Goal: Communication & Community: Answer question/provide support

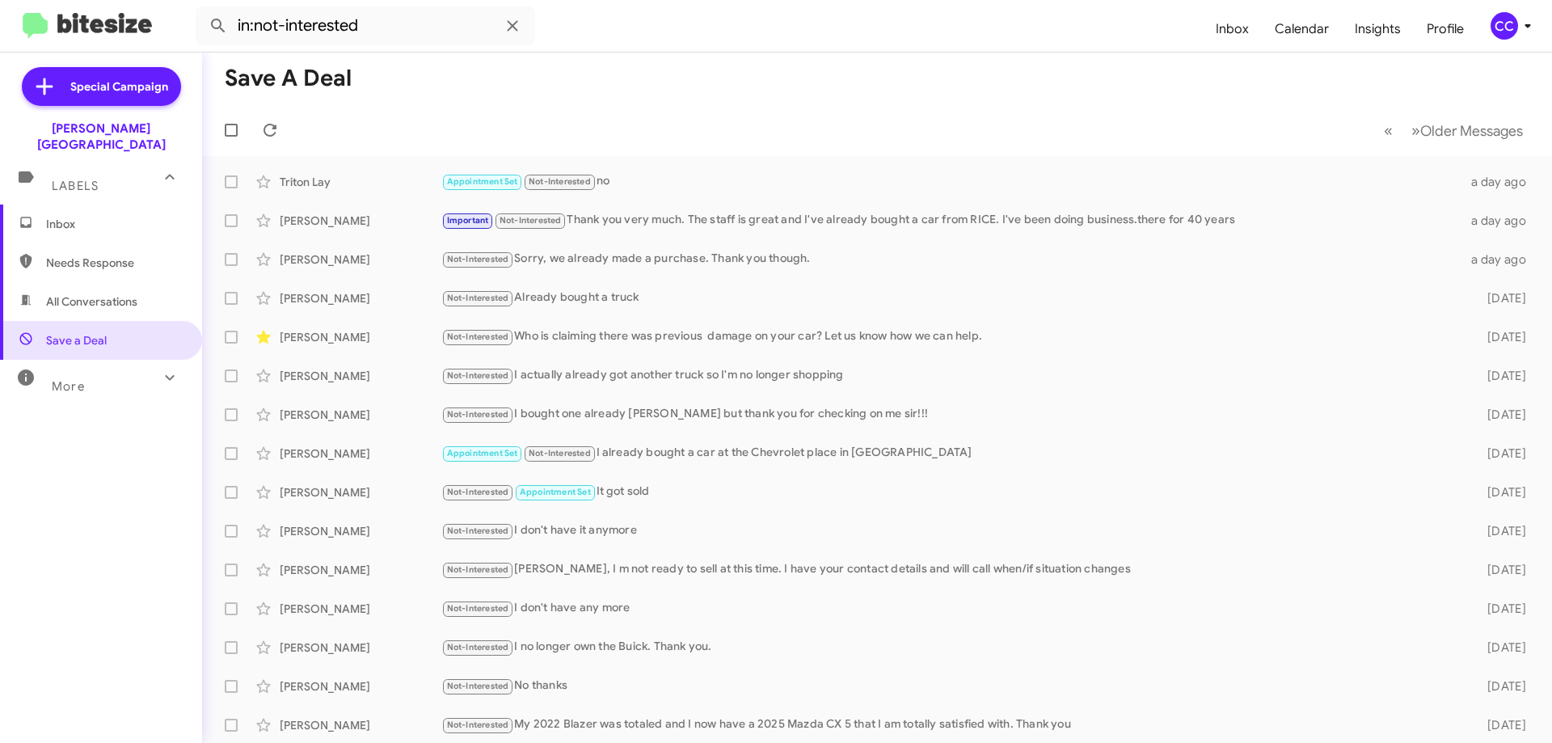
click at [57, 293] on span "All Conversations" at bounding box center [91, 301] width 91 height 16
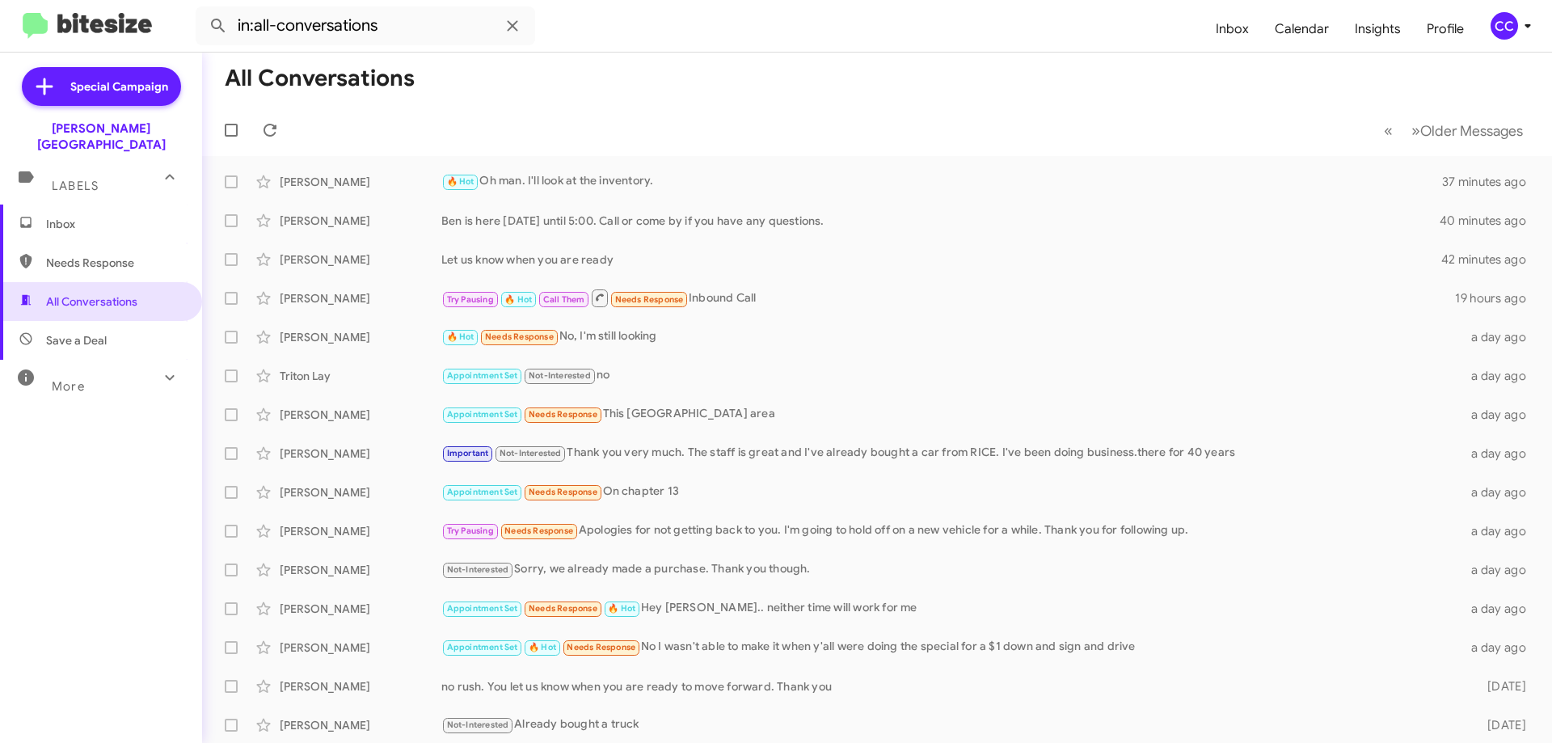
click at [79, 255] on span "Needs Response" at bounding box center [114, 263] width 137 height 16
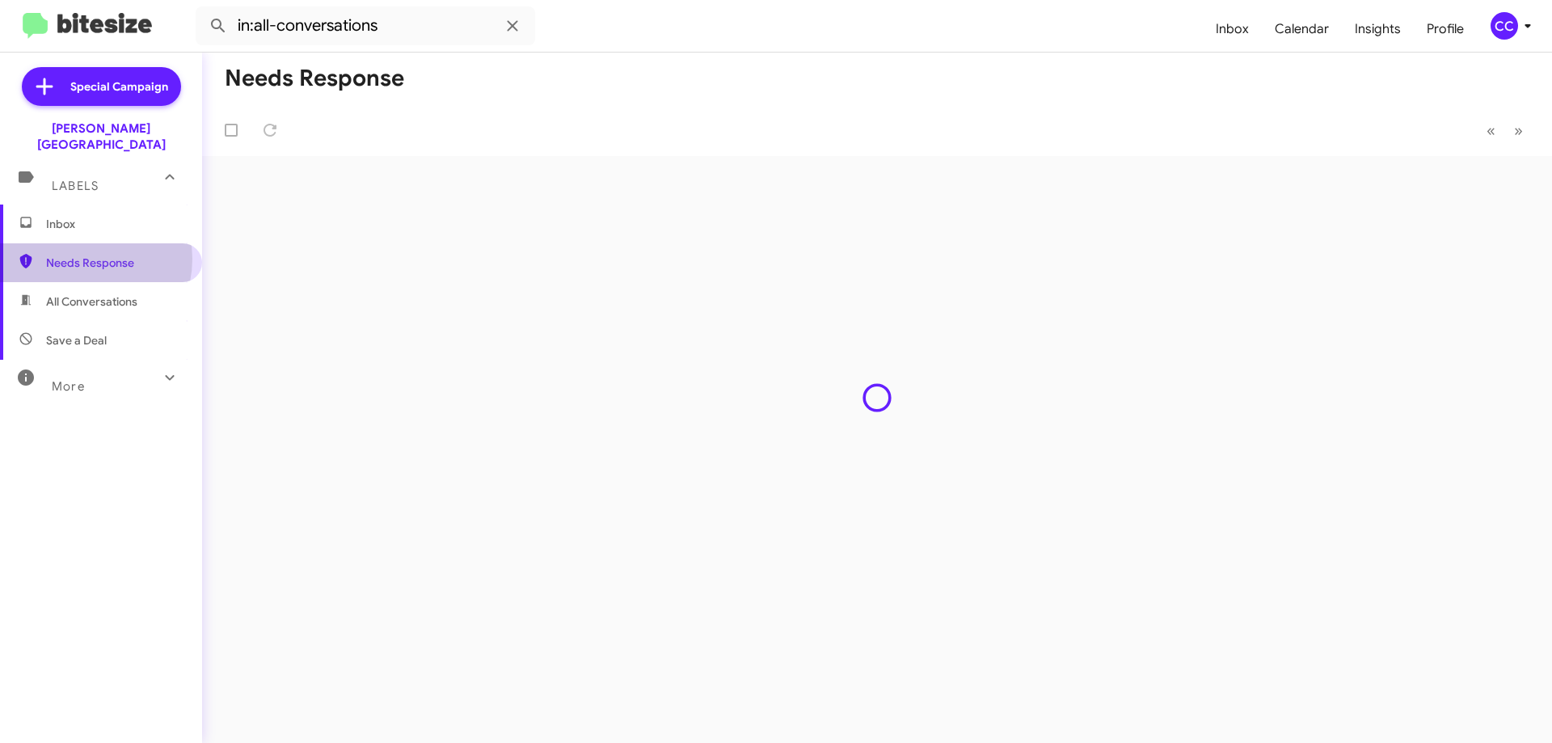
type input "in:needs-response"
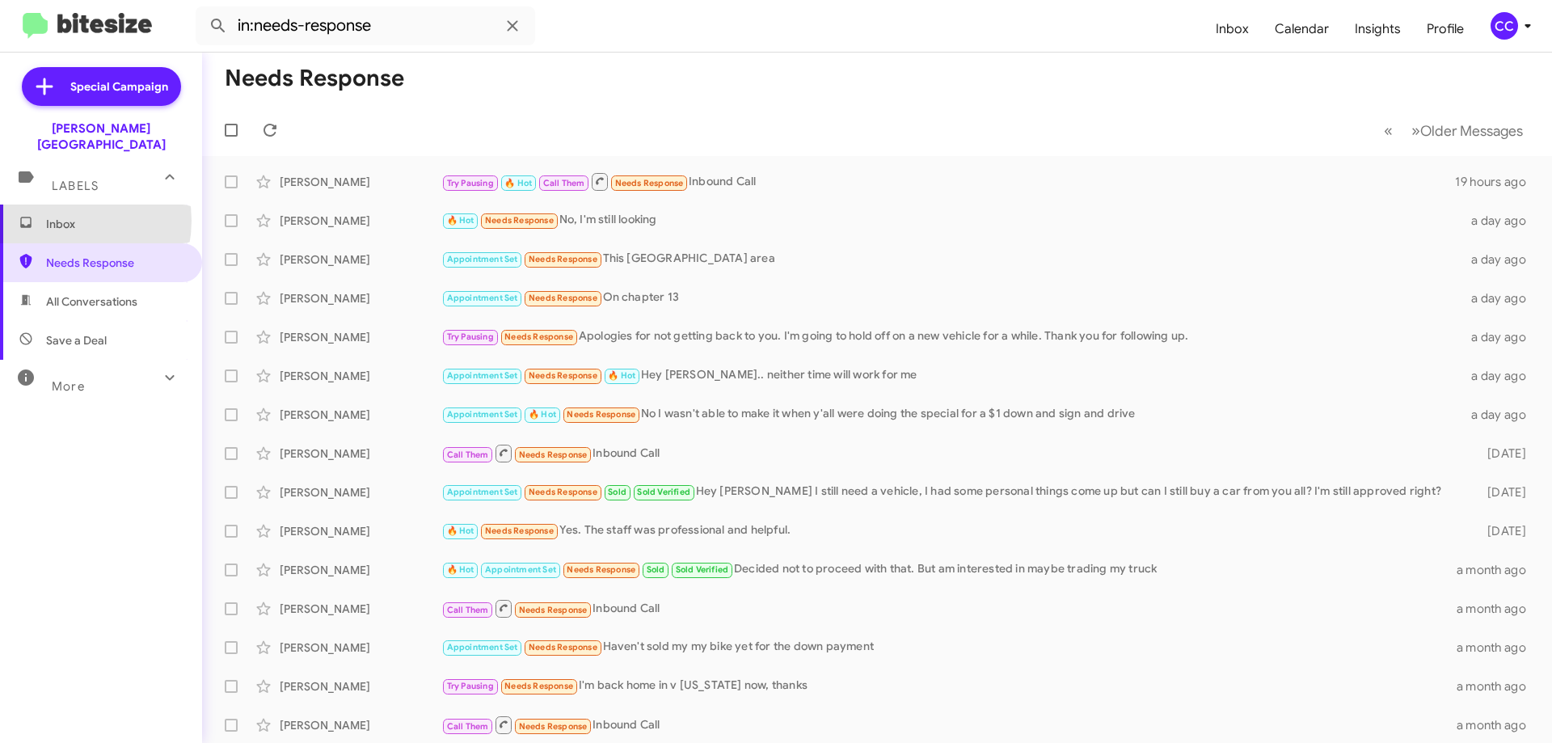
click at [61, 216] on span "Inbox" at bounding box center [114, 224] width 137 height 16
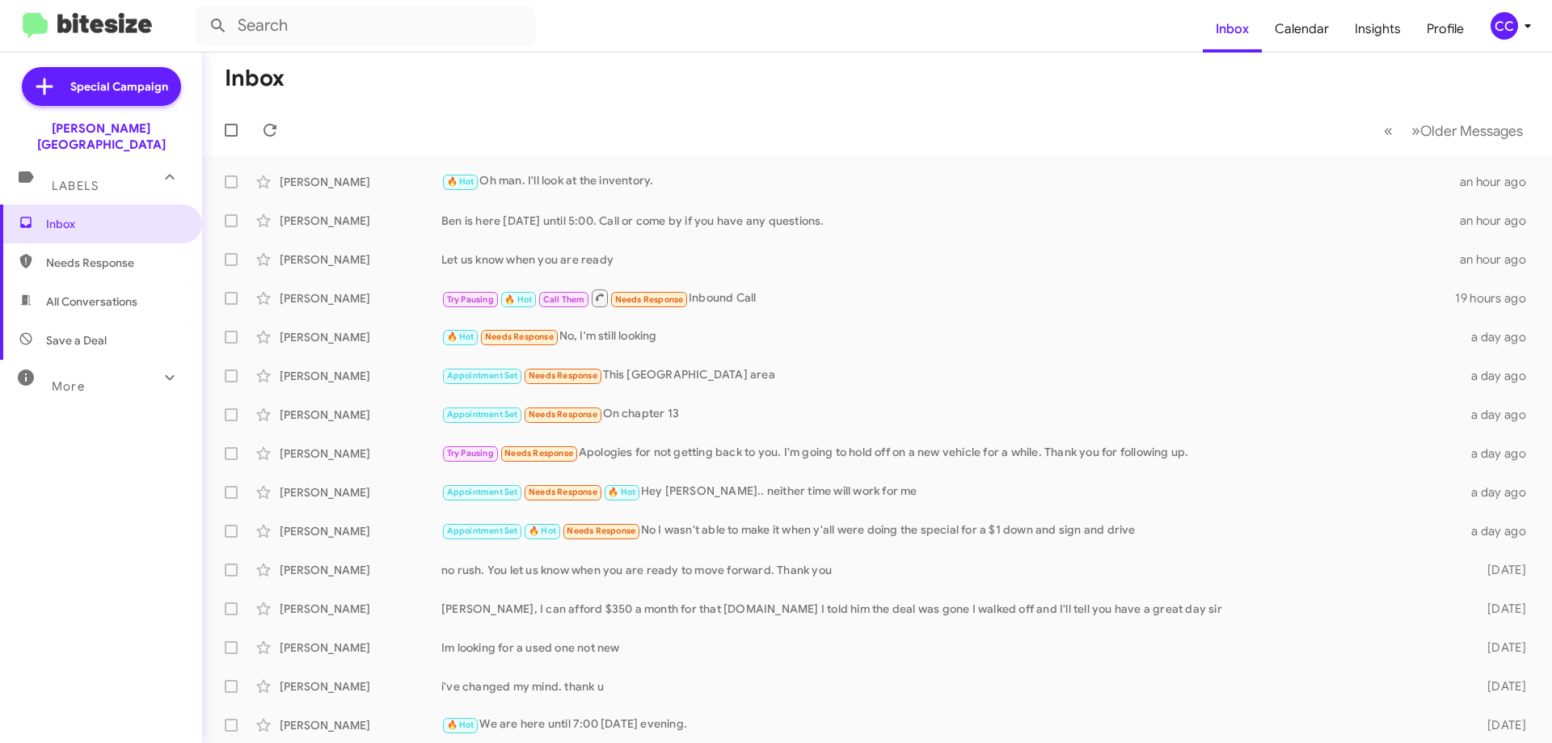
click at [91, 255] on span "Needs Response" at bounding box center [114, 263] width 137 height 16
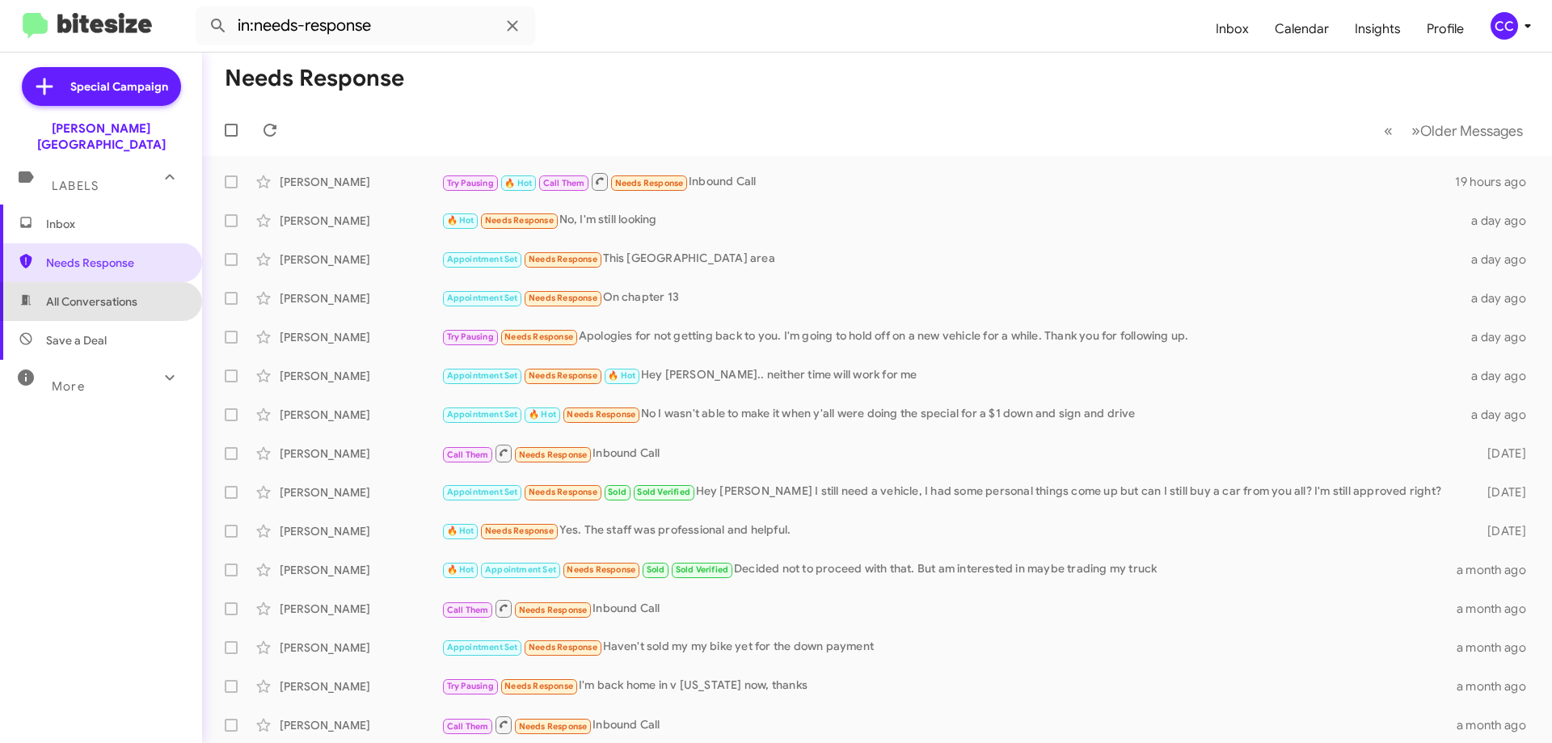
click at [107, 293] on span "All Conversations" at bounding box center [91, 301] width 91 height 16
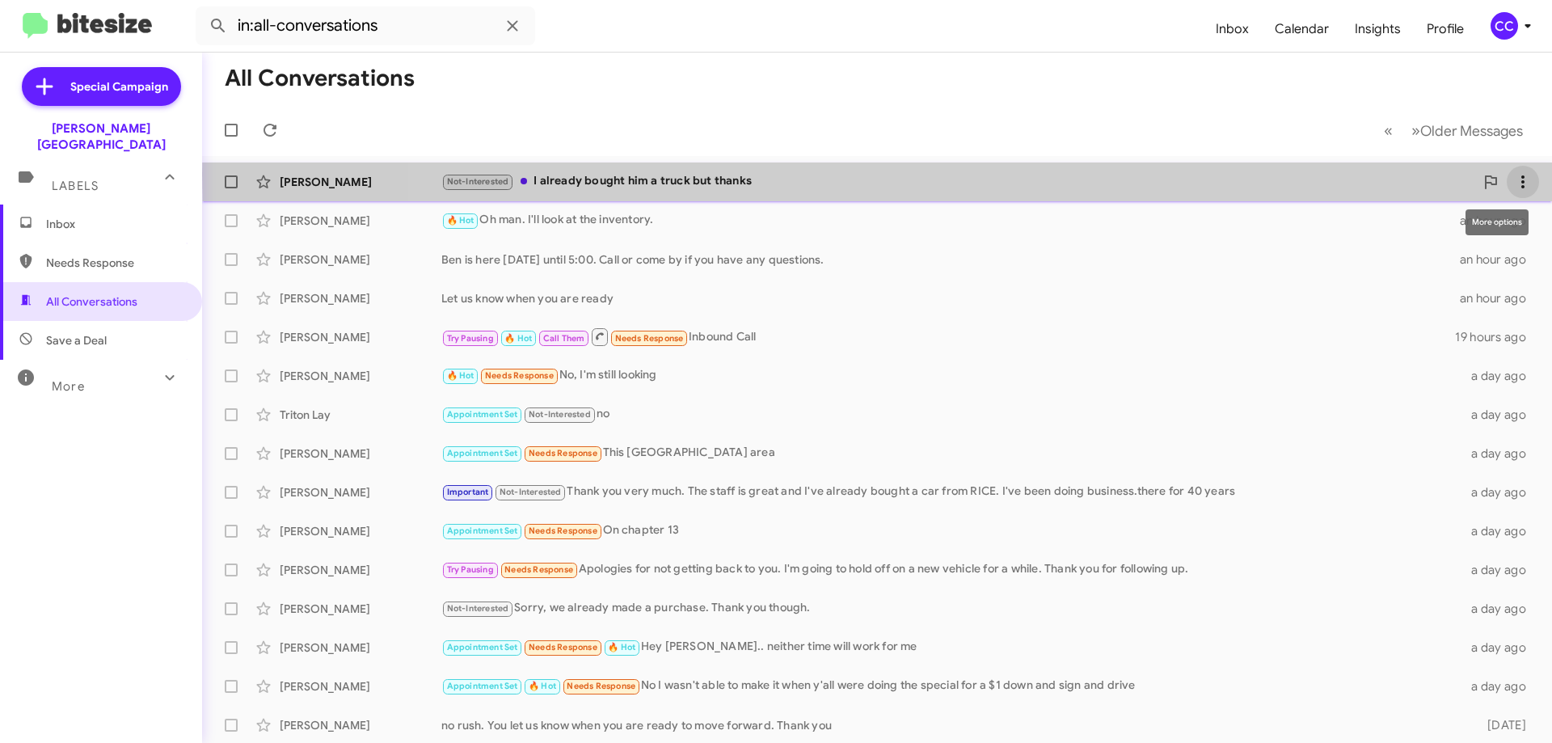
click at [1513, 175] on icon at bounding box center [1522, 181] width 19 height 19
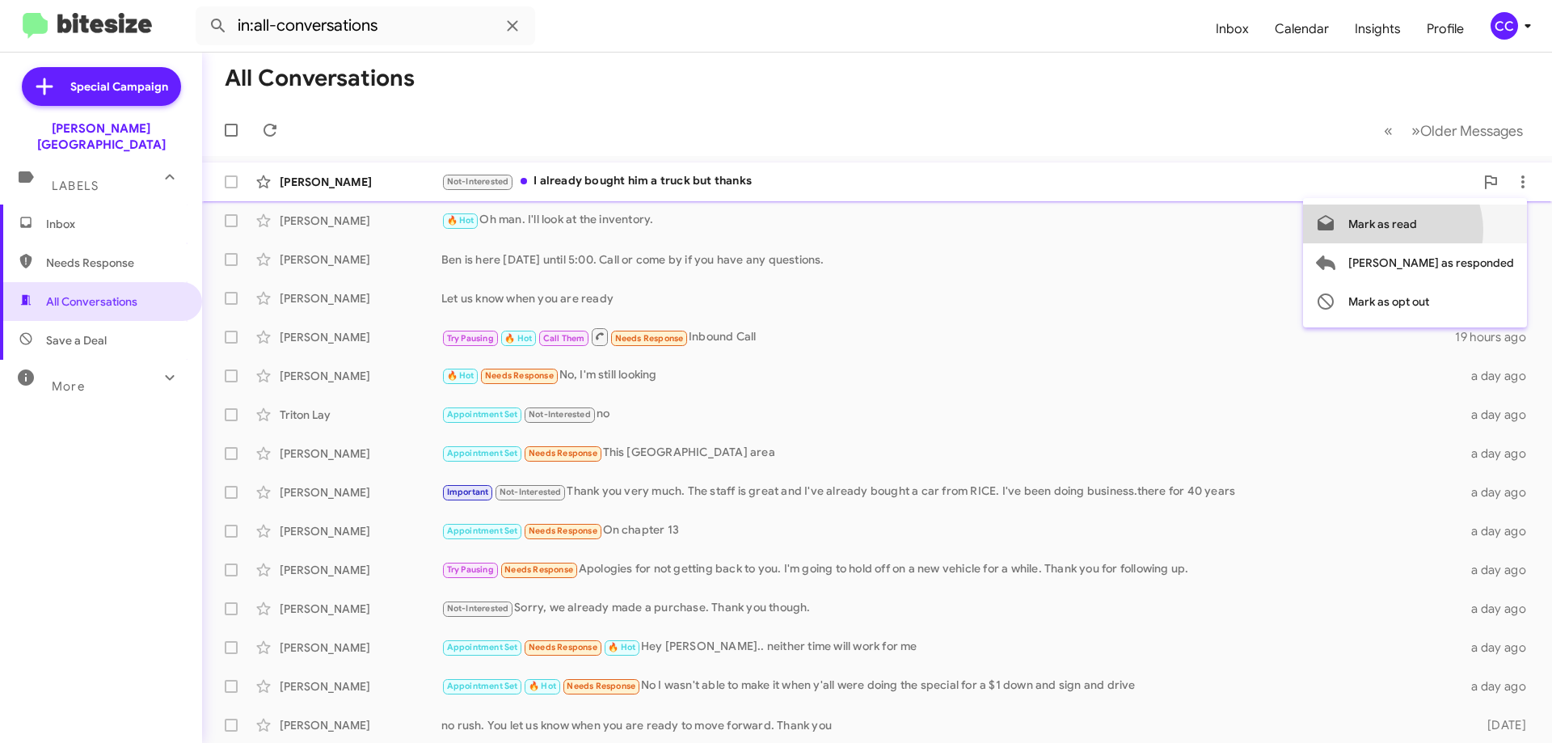
click at [1417, 230] on span "Mark as read" at bounding box center [1382, 223] width 69 height 39
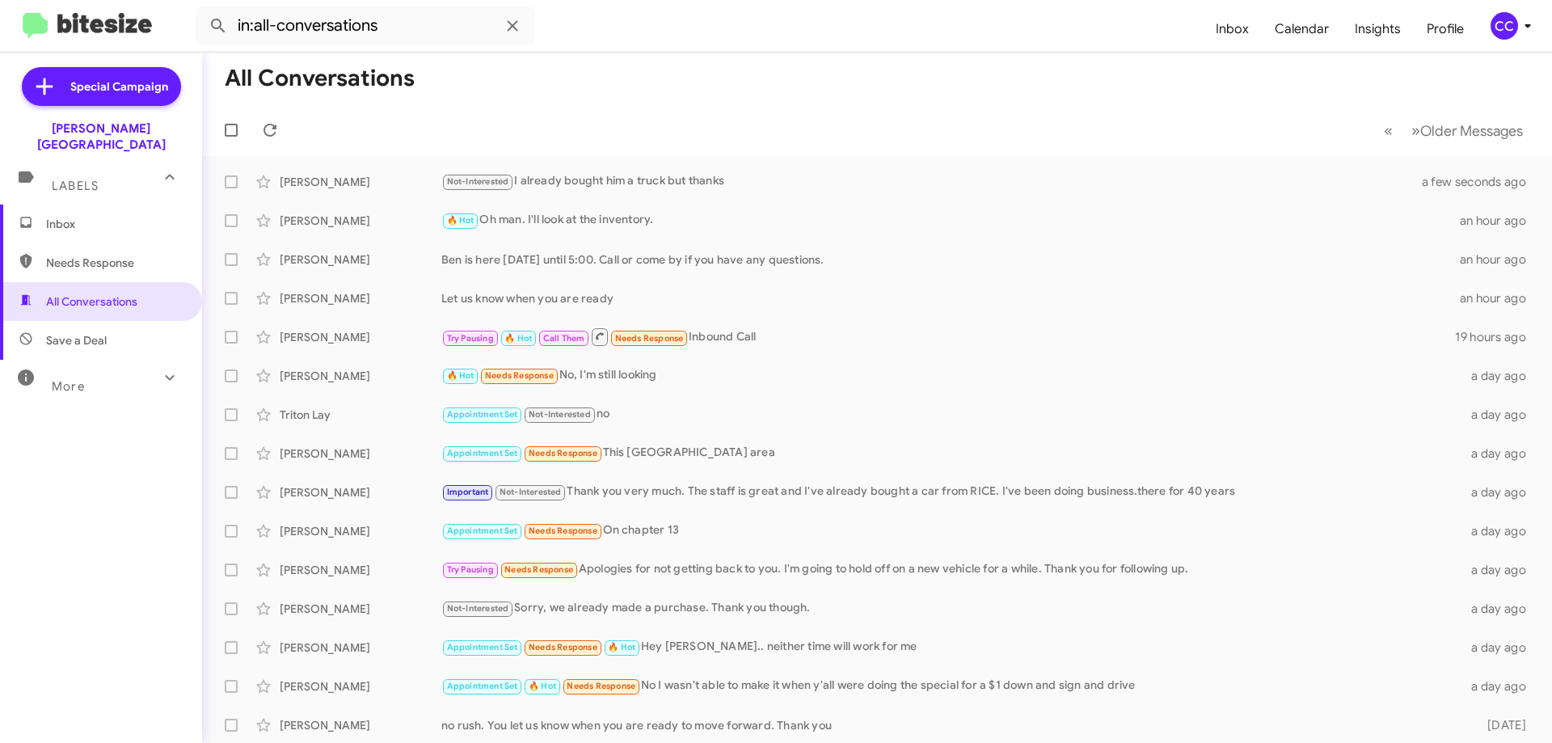
click at [105, 255] on span "Needs Response" at bounding box center [114, 263] width 137 height 16
type input "in:needs-response"
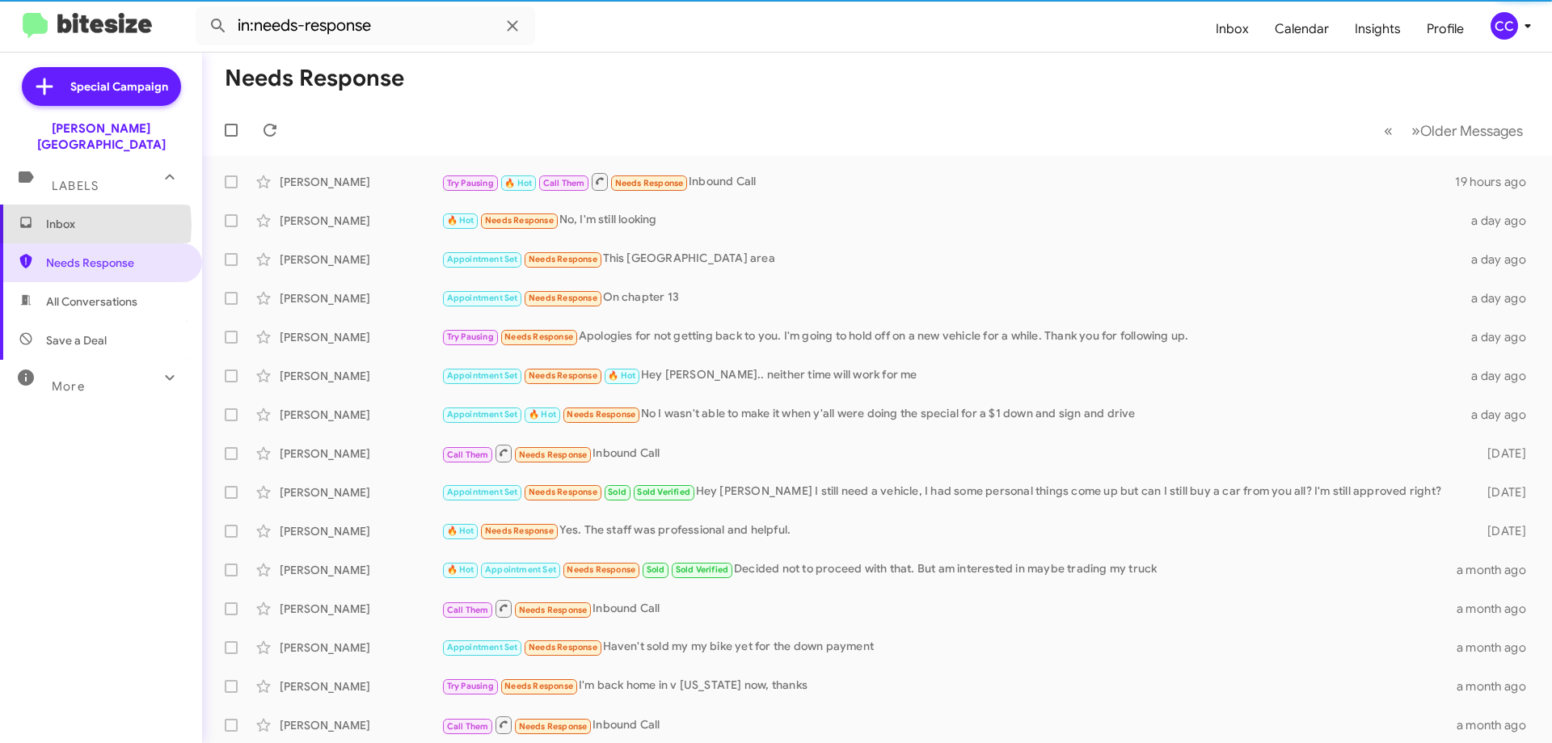
click at [52, 216] on span "Inbox" at bounding box center [114, 224] width 137 height 16
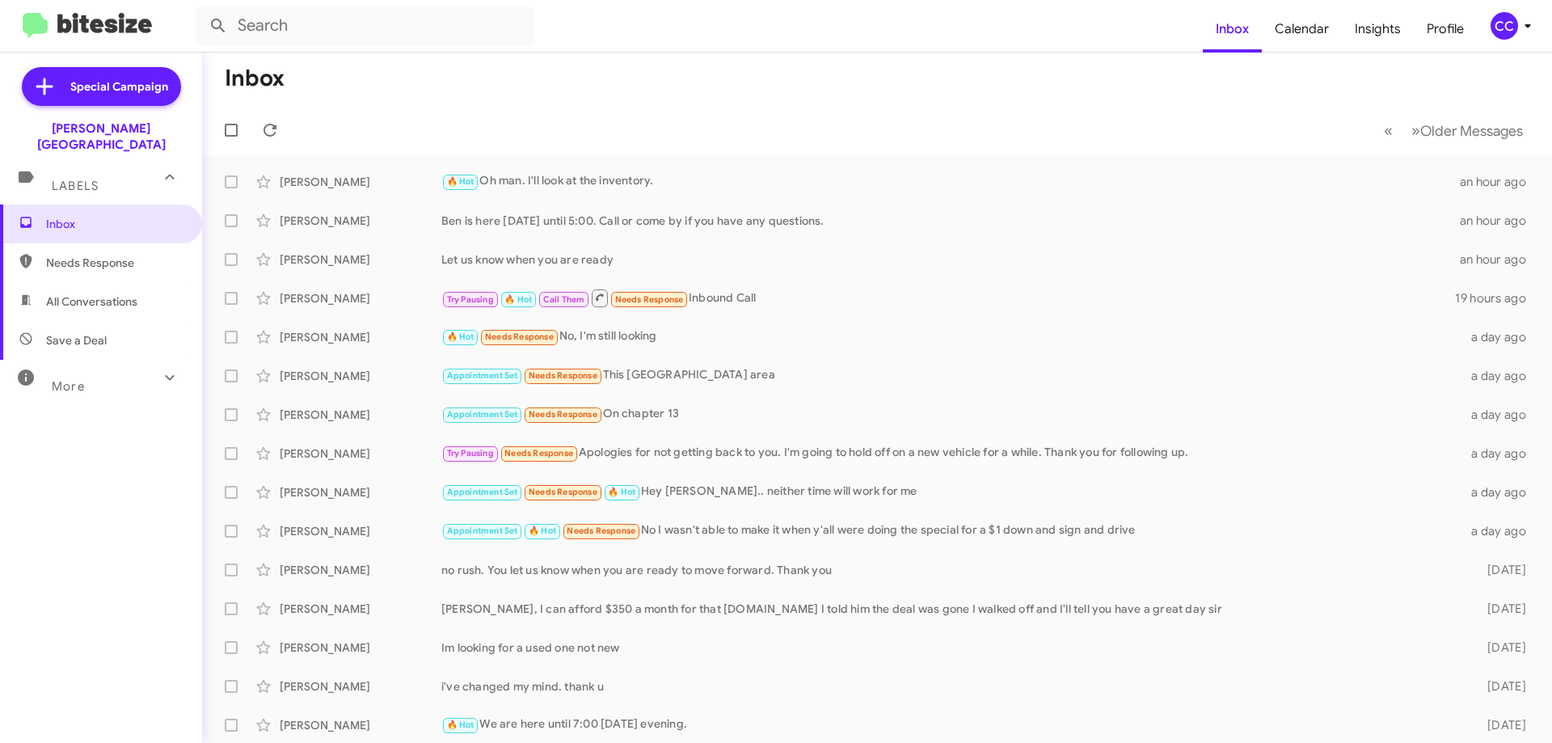
click at [70, 255] on span "Needs Response" at bounding box center [114, 263] width 137 height 16
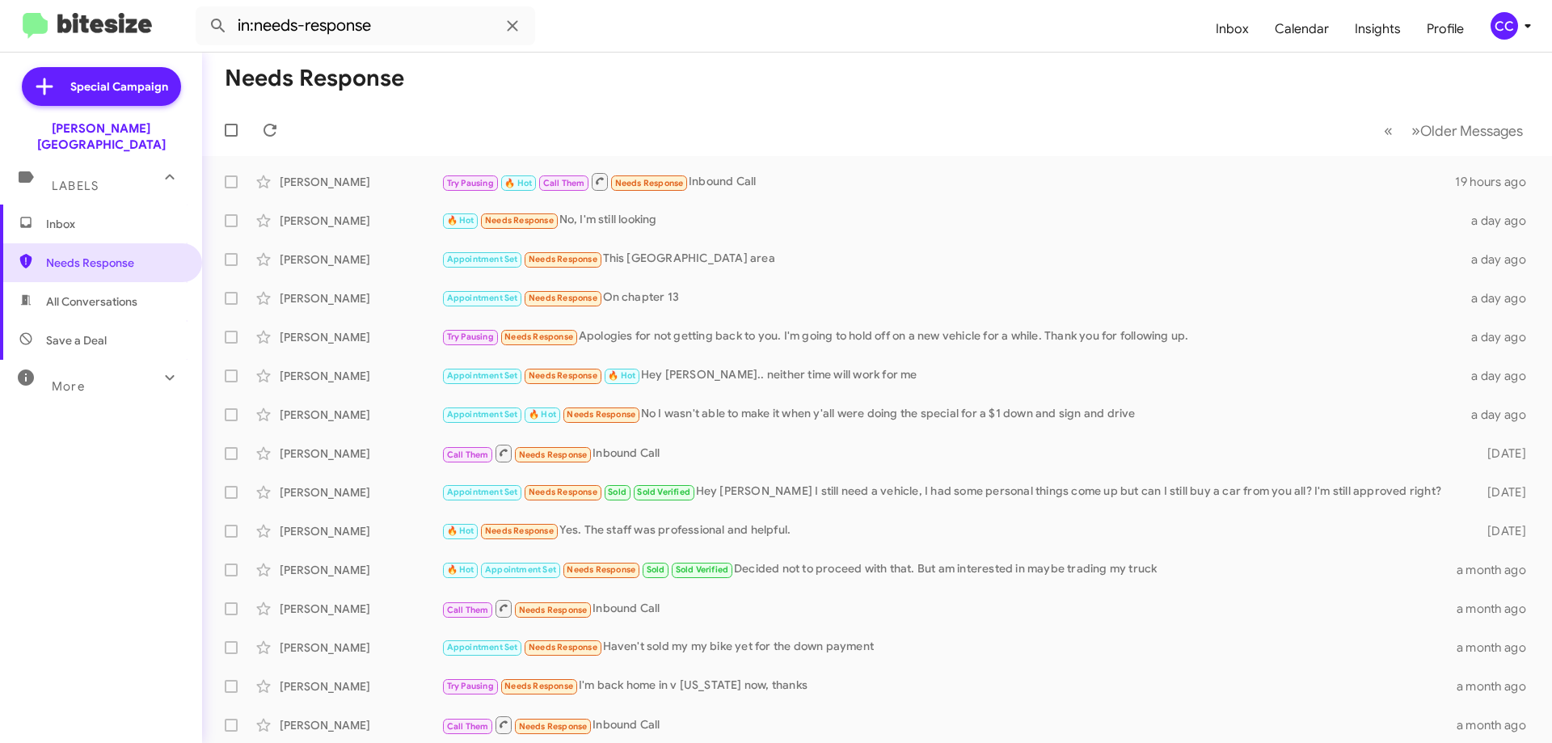
click at [77, 293] on span "All Conversations" at bounding box center [91, 301] width 91 height 16
type input "in:all-conversations"
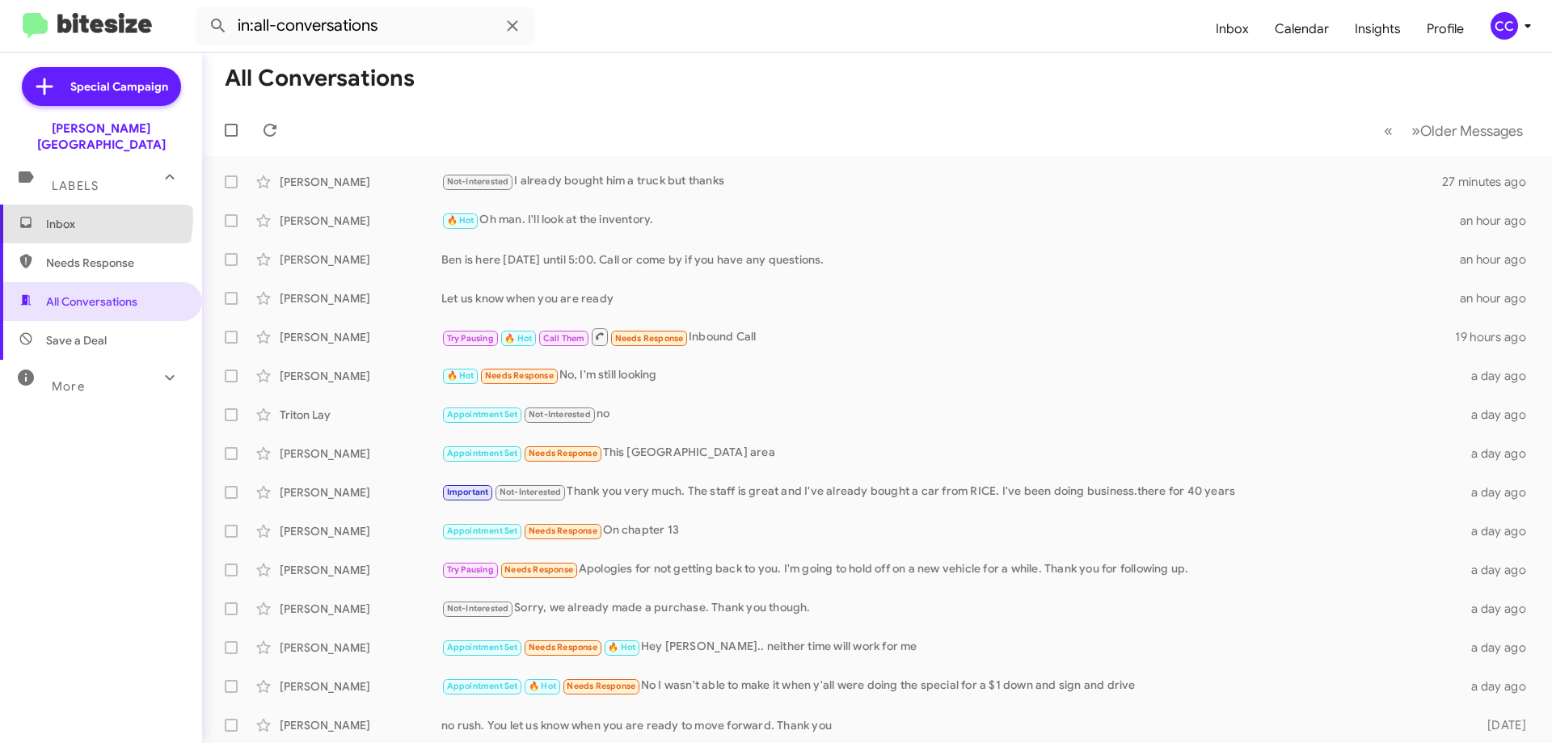
click at [75, 216] on span "Inbox" at bounding box center [114, 224] width 137 height 16
